Goal: Task Accomplishment & Management: Manage account settings

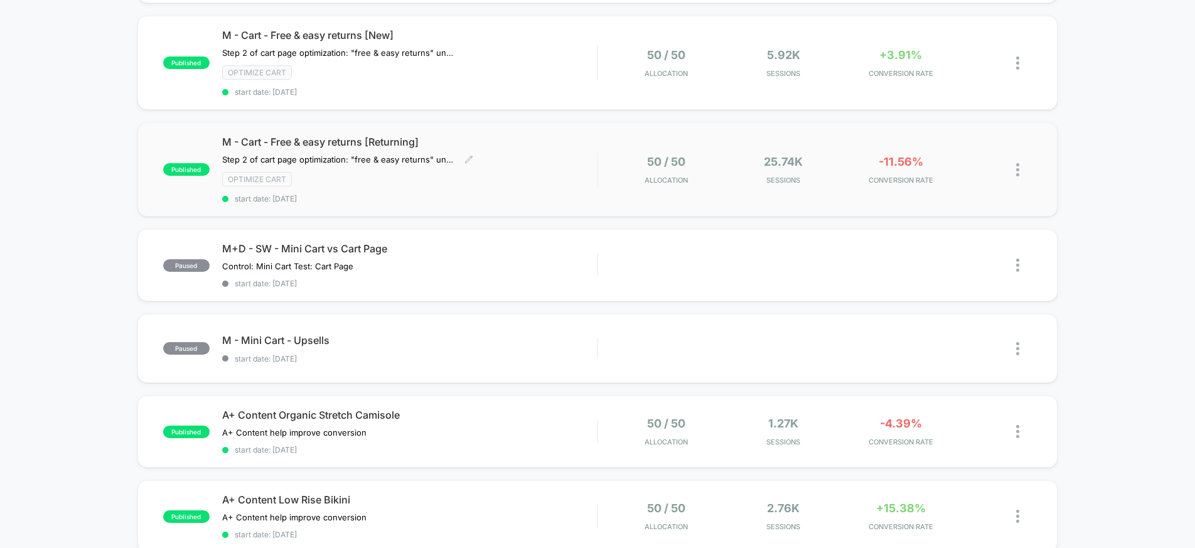
scroll to position [374, 0]
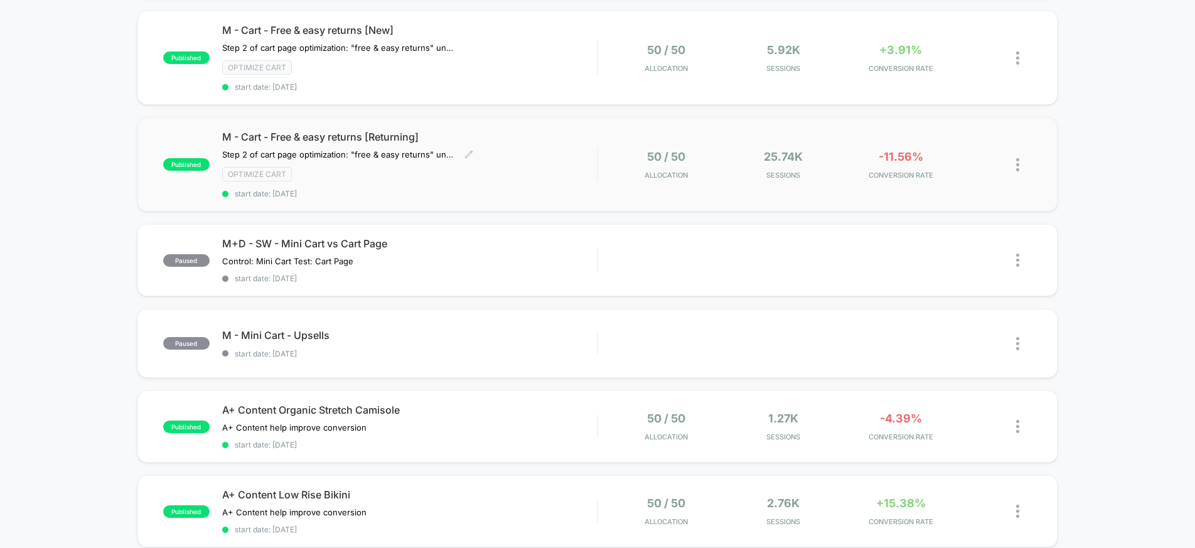
click at [520, 144] on div "M - Cart - Free & easy returns [Returning] Step 2 of cart page optimization: "f…" at bounding box center [409, 165] width 375 height 68
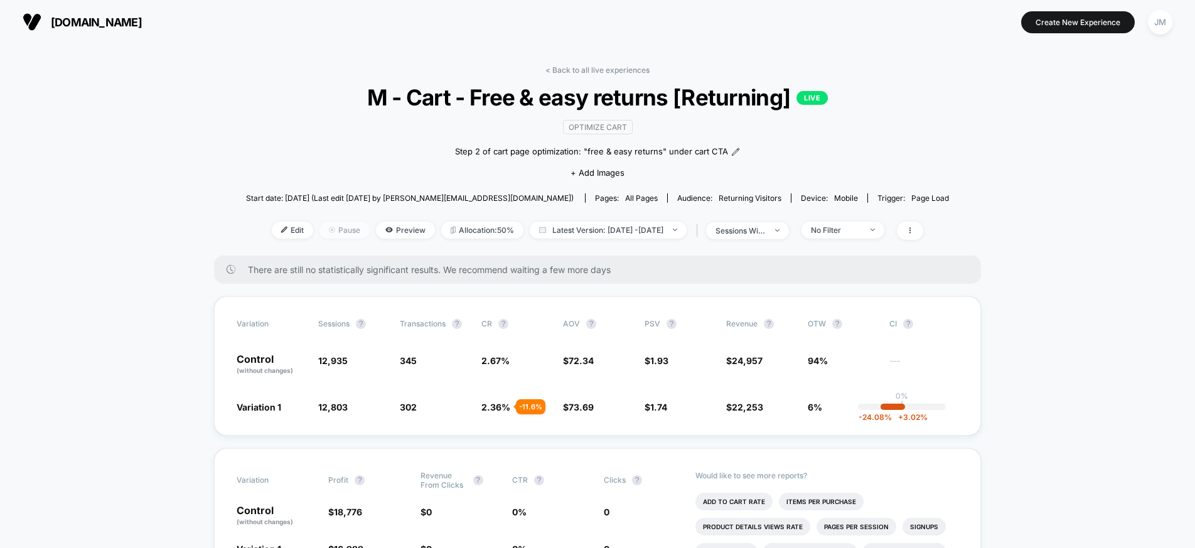
click at [331, 230] on span "Pause" at bounding box center [344, 230] width 50 height 17
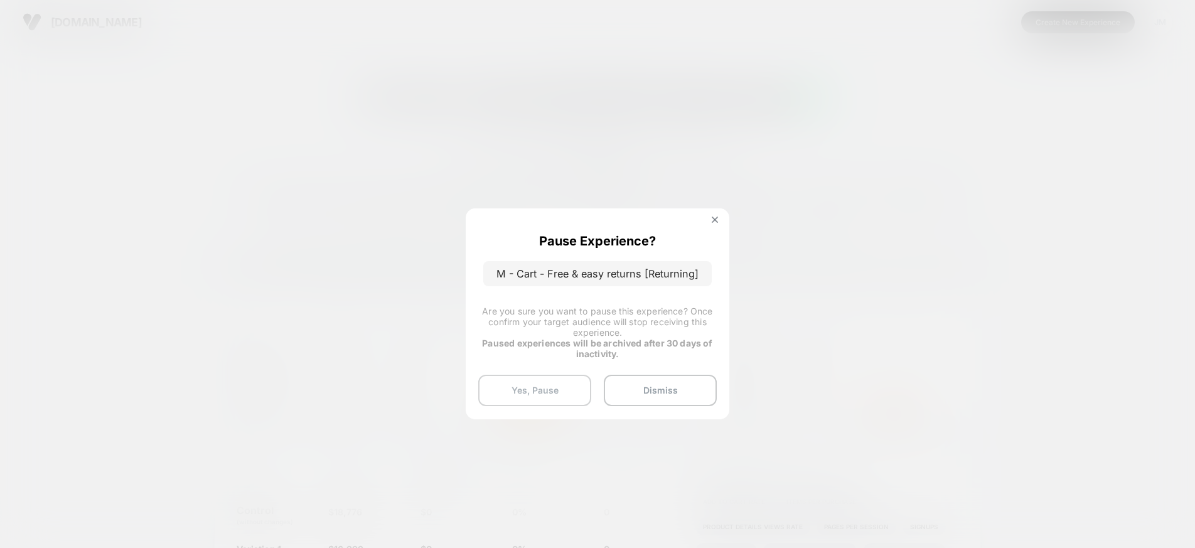
click at [547, 388] on button "Yes, Pause" at bounding box center [534, 390] width 113 height 31
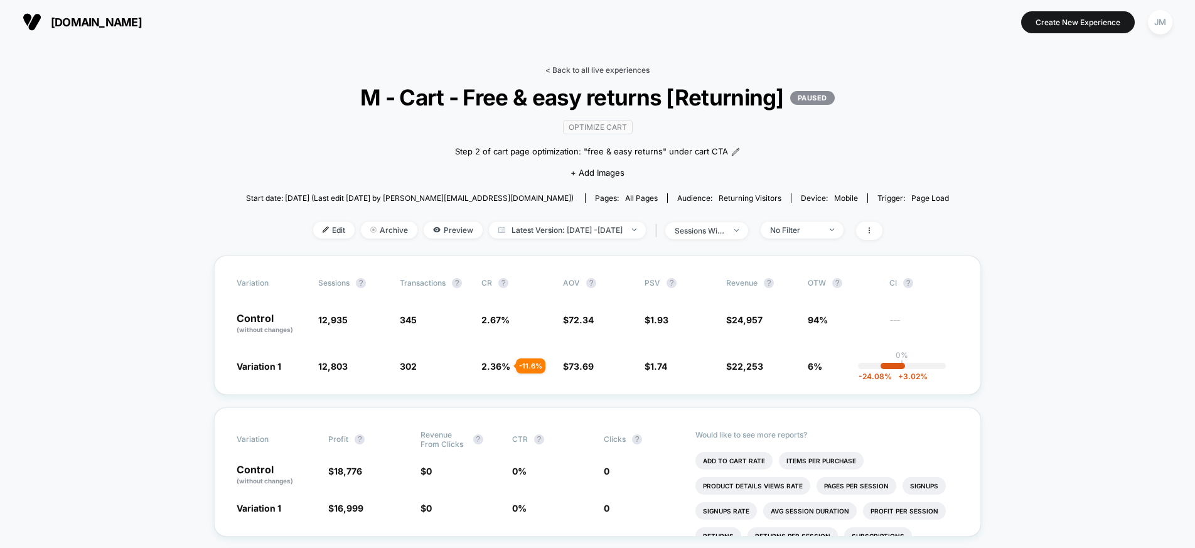
click at [604, 70] on link "< Back to all live experiences" at bounding box center [597, 69] width 104 height 9
